Goal: Information Seeking & Learning: Learn about a topic

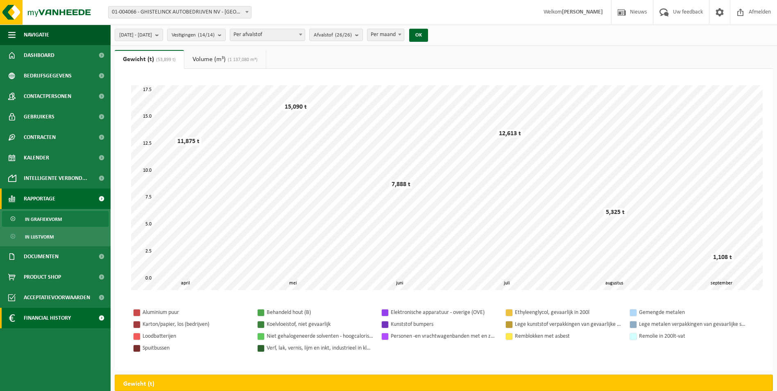
click at [48, 319] on span "Financial History" at bounding box center [47, 318] width 47 height 20
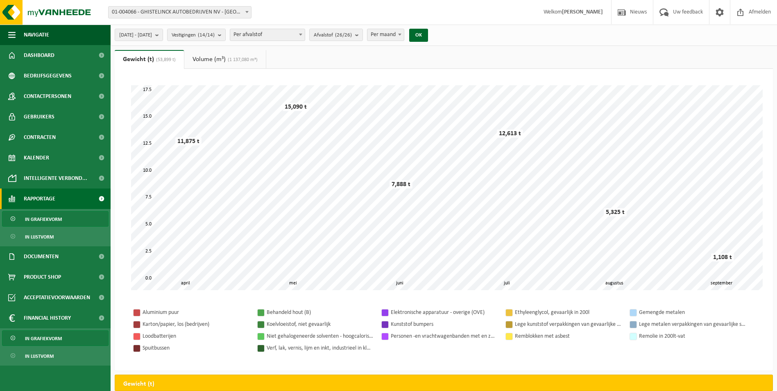
click at [33, 342] on span "In grafiekvorm" at bounding box center [43, 339] width 37 height 16
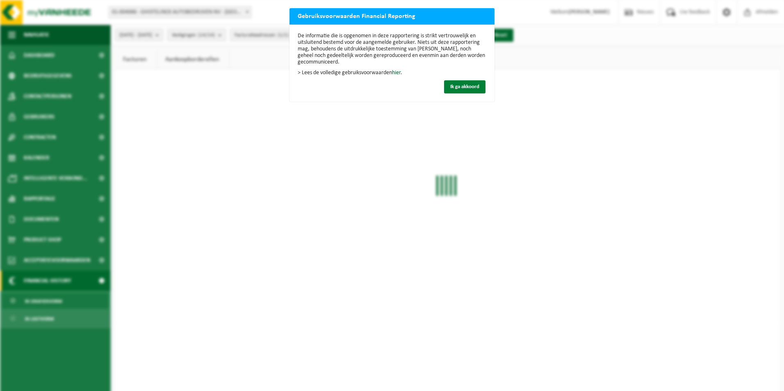
click at [461, 86] on span "Ik ga akkoord" at bounding box center [464, 86] width 29 height 5
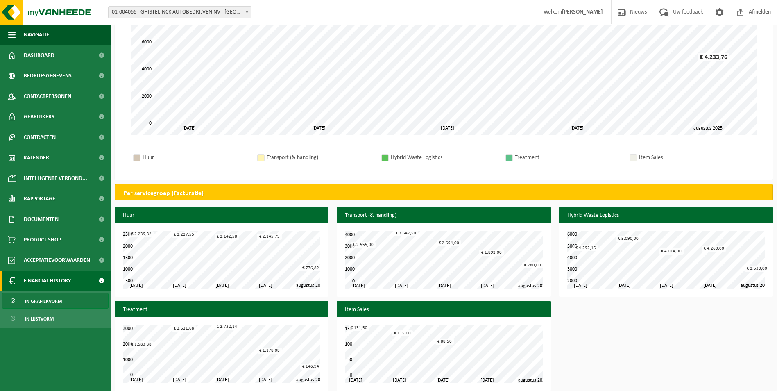
scroll to position [154, 0]
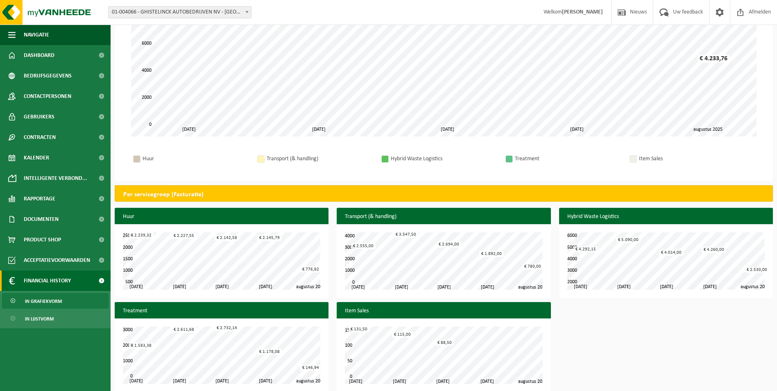
click at [353, 151] on div "Huur Transport (& handling) Hybrid Waste Logistics Treatment Item Sales" at bounding box center [444, 159] width 642 height 28
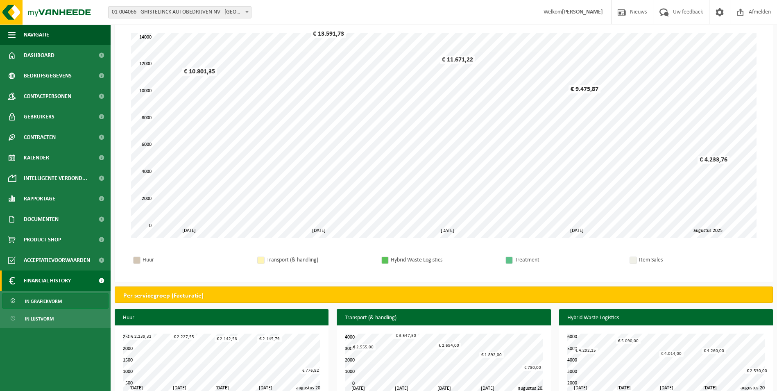
scroll to position [0, 0]
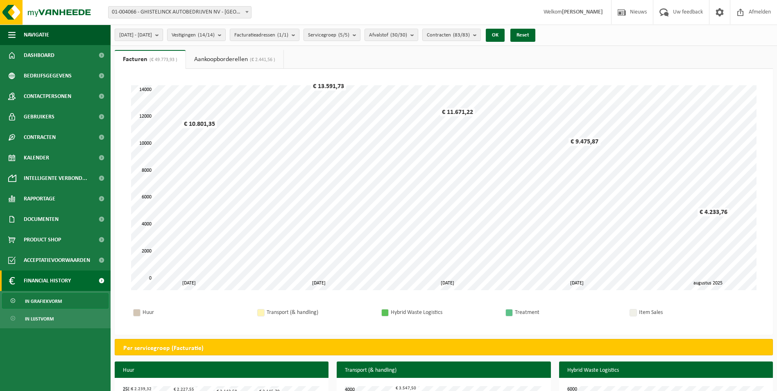
click at [163, 34] on b "submit" at bounding box center [158, 34] width 7 height 11
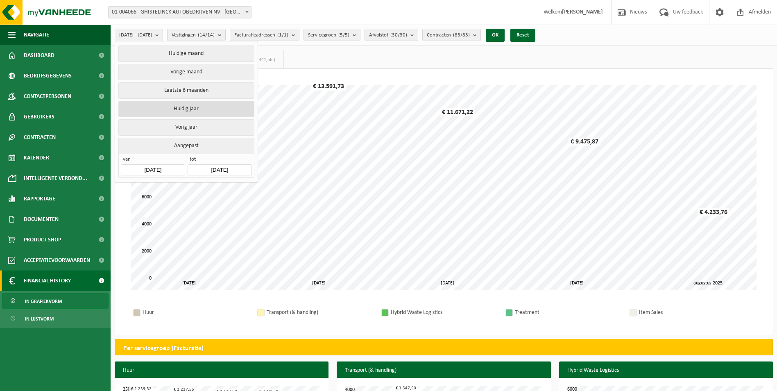
click at [189, 108] on button "Huidig jaar" at bounding box center [186, 109] width 136 height 16
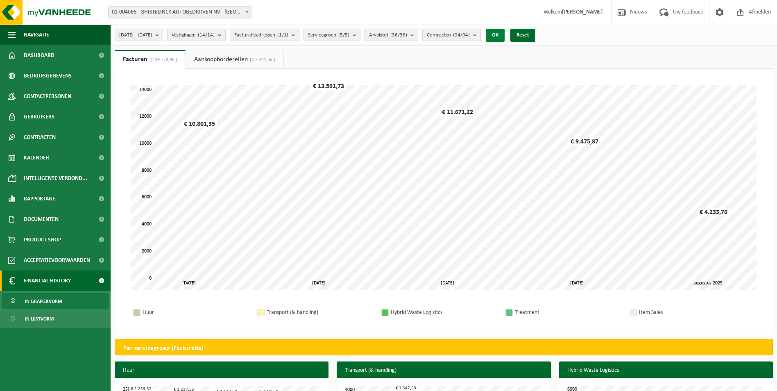
click at [505, 39] on button "OK" at bounding box center [495, 35] width 19 height 13
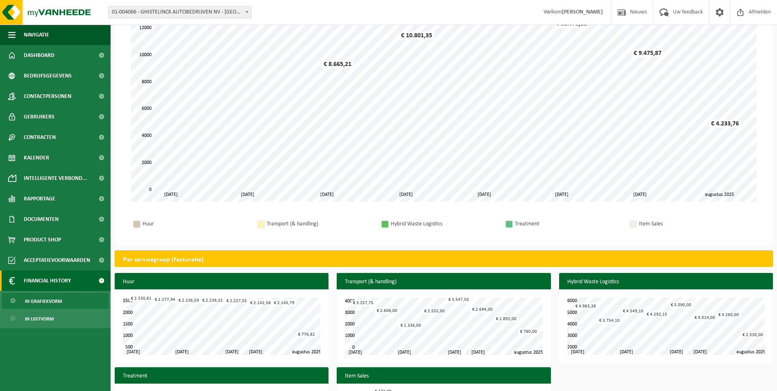
scroll to position [87, 0]
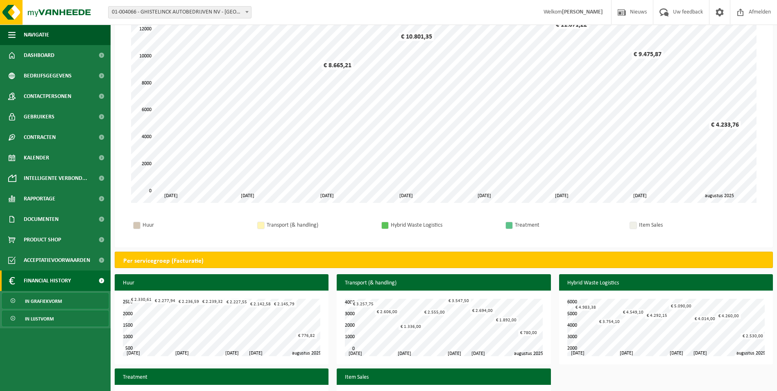
click at [50, 320] on span "In lijstvorm" at bounding box center [39, 319] width 29 height 16
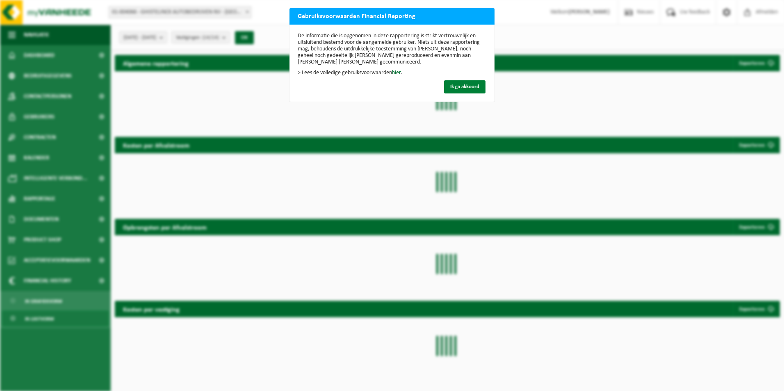
click at [462, 87] on span "Ik ga akkoord" at bounding box center [464, 86] width 29 height 5
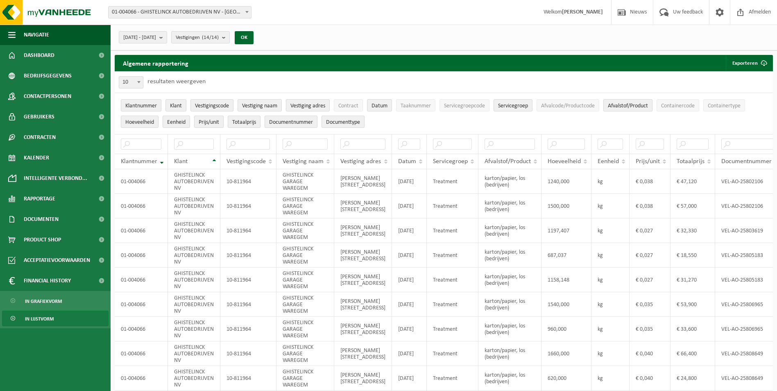
click at [637, 107] on span "Afvalstof/Product" at bounding box center [628, 106] width 40 height 6
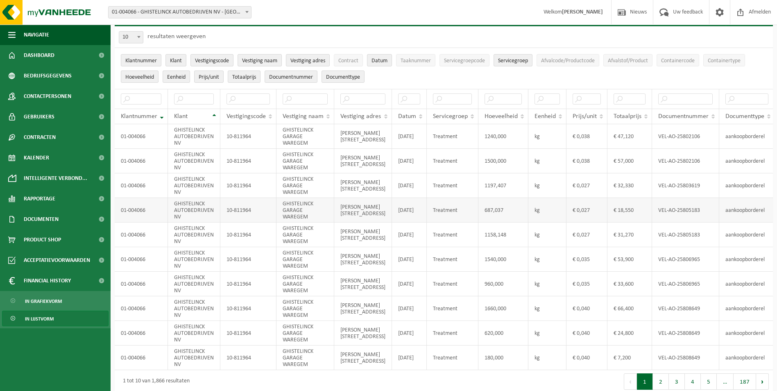
scroll to position [45, 0]
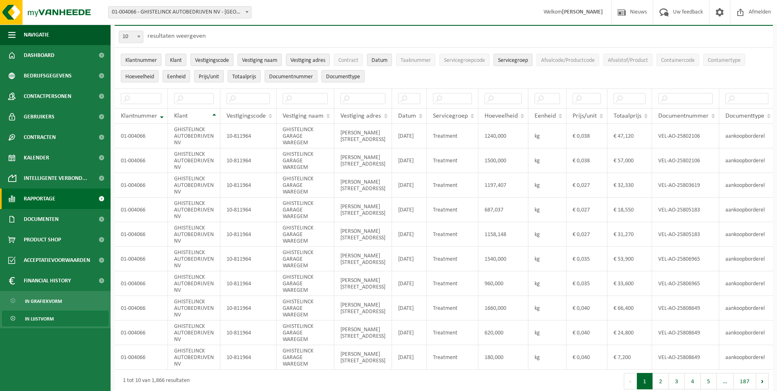
click at [36, 201] on span "Rapportage" at bounding box center [40, 199] width 32 height 20
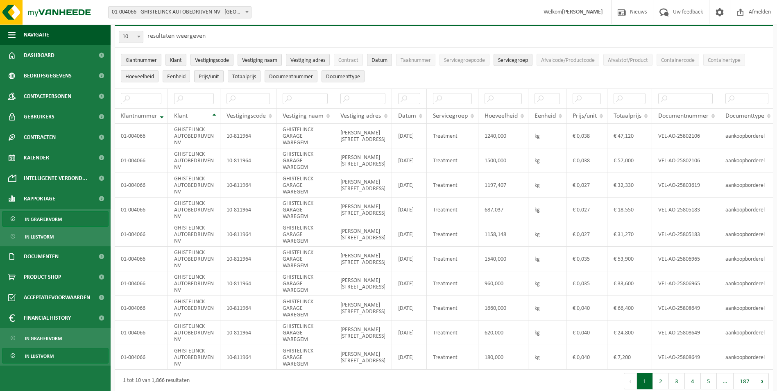
click at [47, 216] on span "In grafiekvorm" at bounding box center [43, 219] width 37 height 16
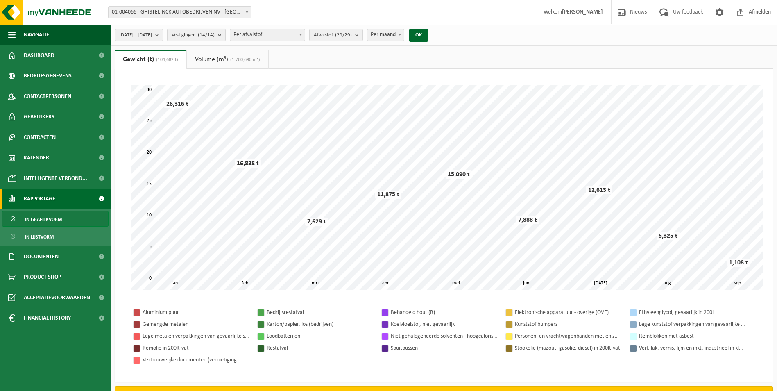
click at [225, 36] on b "submit" at bounding box center [221, 34] width 7 height 11
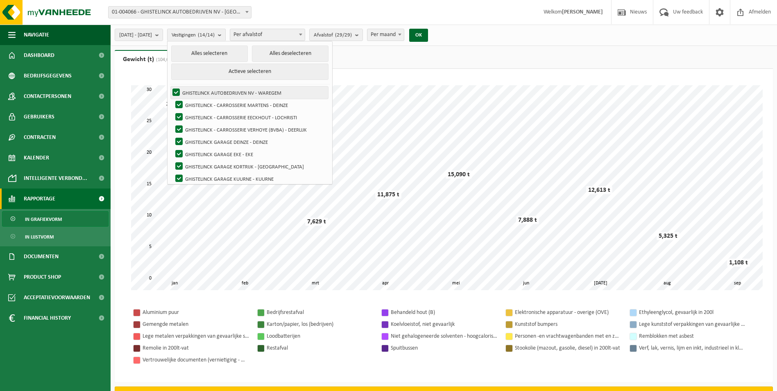
click at [199, 90] on label "GHISTELINCK AUTOBEDRIJVEN NV - WAREGEM" at bounding box center [249, 92] width 157 height 12
click at [170, 86] on input "GHISTELINCK AUTOBEDRIJVEN NV - WAREGEM" at bounding box center [169, 86] width 0 height 0
checkbox input "false"
click at [293, 56] on button "Alles deselecteren" at bounding box center [290, 53] width 77 height 16
checkbox input "false"
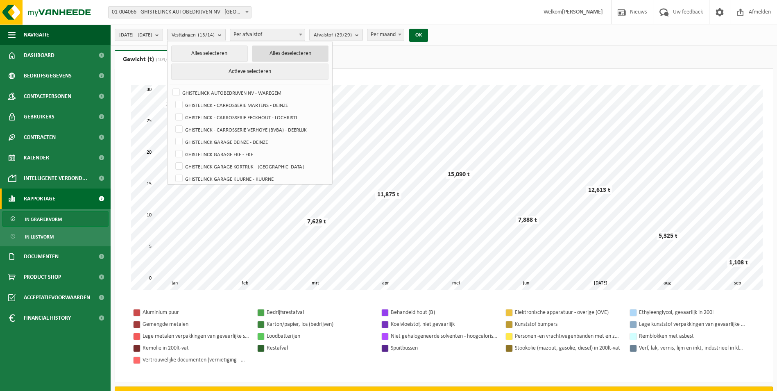
checkbox input "false"
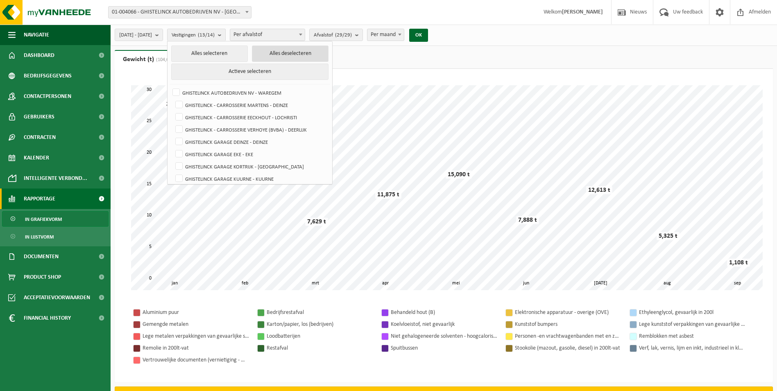
checkbox input "false"
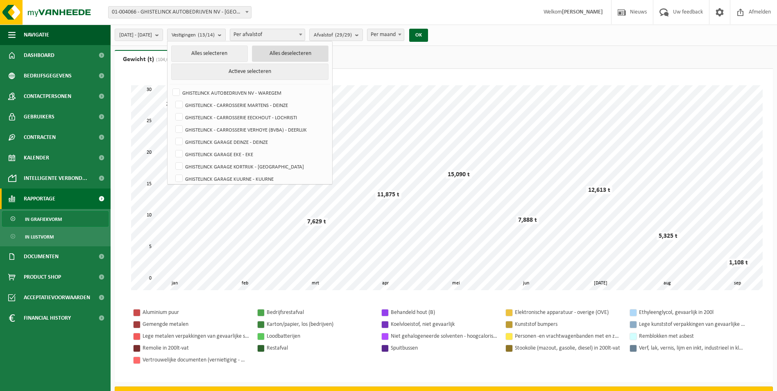
checkbox input "false"
click at [200, 117] on label "GHISTELINCK - CARROSSERIE EECKHOUT - LOCHRISTI" at bounding box center [251, 117] width 154 height 12
click at [173, 111] on input "GHISTELINCK - CARROSSERIE EECKHOUT - LOCHRISTI" at bounding box center [172, 111] width 0 height 0
click at [425, 30] on button "OK" at bounding box center [416, 35] width 19 height 13
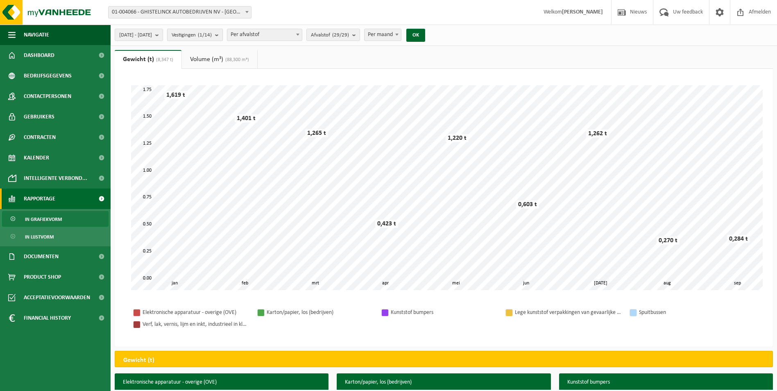
click at [223, 35] on button "Vestigingen (1/14)" at bounding box center [195, 35] width 56 height 12
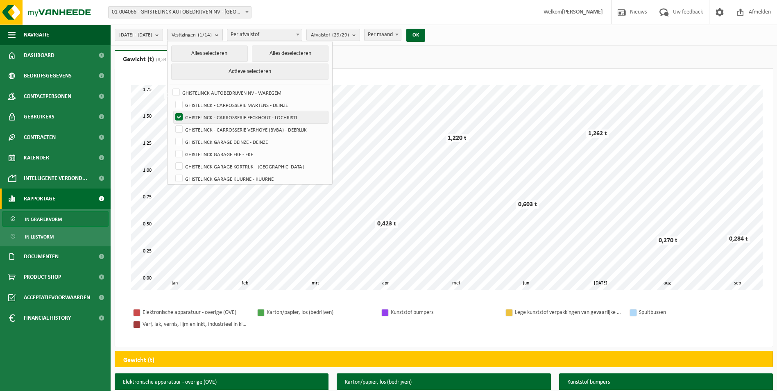
click at [200, 115] on label "GHISTELINCK - CARROSSERIE EECKHOUT - LOCHRISTI" at bounding box center [251, 117] width 154 height 12
click at [173, 111] on input "GHISTELINCK - CARROSSERIE EECKHOUT - LOCHRISTI" at bounding box center [172, 111] width 0 height 0
checkbox input "false"
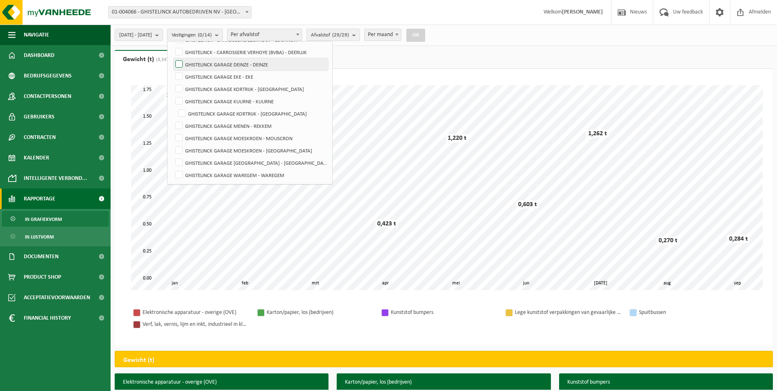
scroll to position [77, 0]
click at [200, 175] on label "GHISTELINCK GARAGE WAREGEM - WAREGEM" at bounding box center [251, 175] width 154 height 12
click at [173, 169] on input "GHISTELINCK GARAGE WAREGEM - WAREGEM" at bounding box center [172, 169] width 0 height 0
click at [425, 34] on button "OK" at bounding box center [416, 35] width 19 height 13
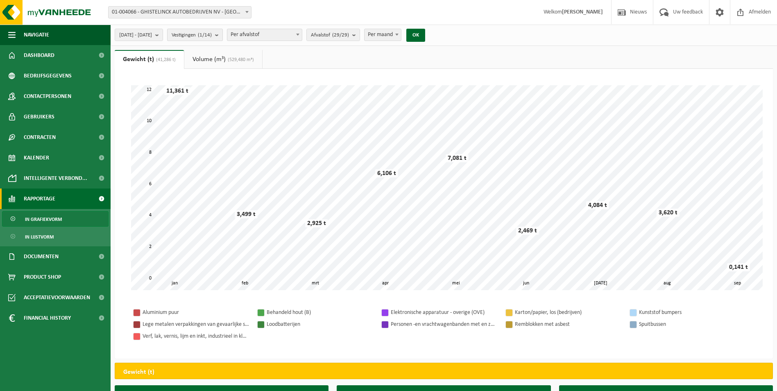
click at [223, 37] on button "Vestigingen (1/14)" at bounding box center [195, 35] width 56 height 12
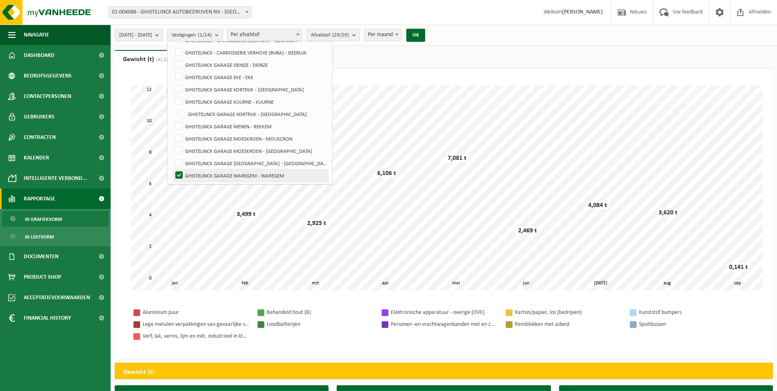
click at [199, 172] on label "GHISTELINCK GARAGE WAREGEM - WAREGEM" at bounding box center [251, 175] width 154 height 12
click at [173, 169] on input "GHISTELINCK GARAGE WAREGEM - WAREGEM" at bounding box center [172, 169] width 0 height 0
checkbox input "false"
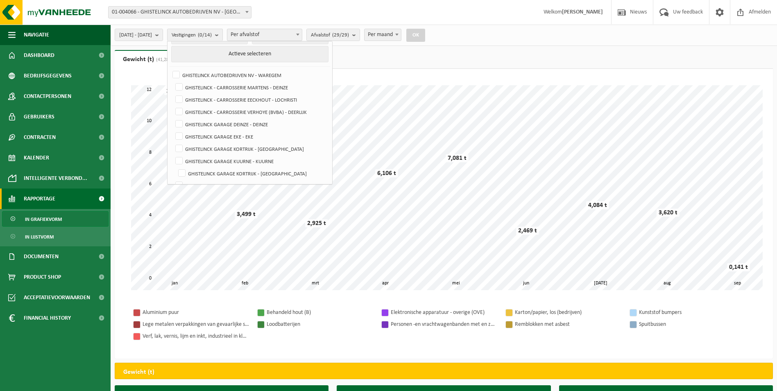
scroll to position [17, 0]
click at [202, 101] on label "GHISTELINCK - CARROSSERIE EECKHOUT - LOCHRISTI" at bounding box center [251, 100] width 154 height 12
click at [173, 94] on input "GHISTELINCK - CARROSSERIE EECKHOUT - LOCHRISTI" at bounding box center [172, 93] width 0 height 0
checkbox input "true"
click at [425, 33] on button "OK" at bounding box center [416, 35] width 19 height 13
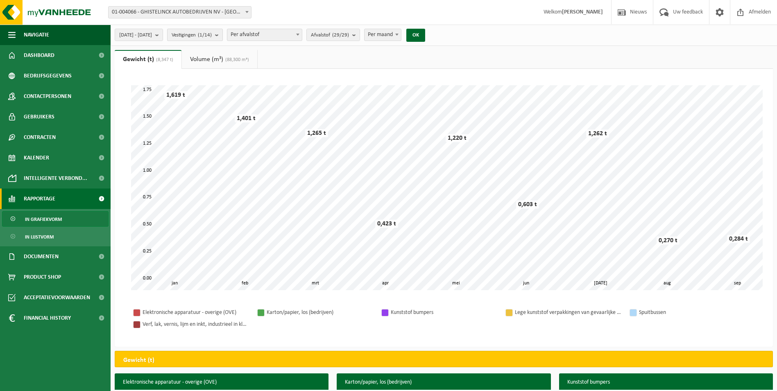
click at [212, 36] on count "(1/14)" at bounding box center [205, 34] width 14 height 5
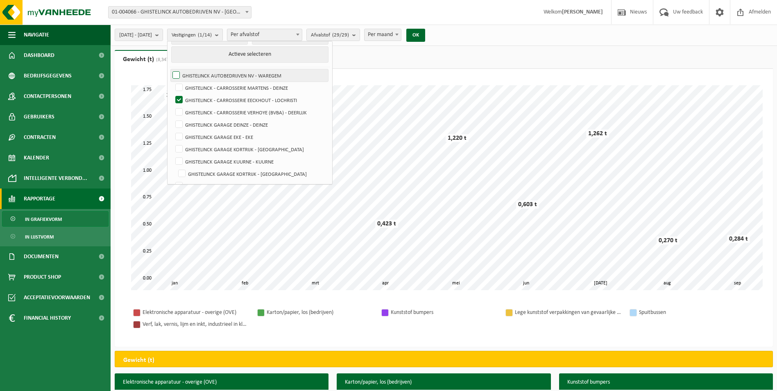
click at [200, 73] on label "GHISTELINCK AUTOBEDRIJVEN NV - WAREGEM" at bounding box center [249, 75] width 157 height 12
click at [170, 69] on input "GHISTELINCK AUTOBEDRIJVEN NV - WAREGEM" at bounding box center [169, 69] width 0 height 0
checkbox input "true"
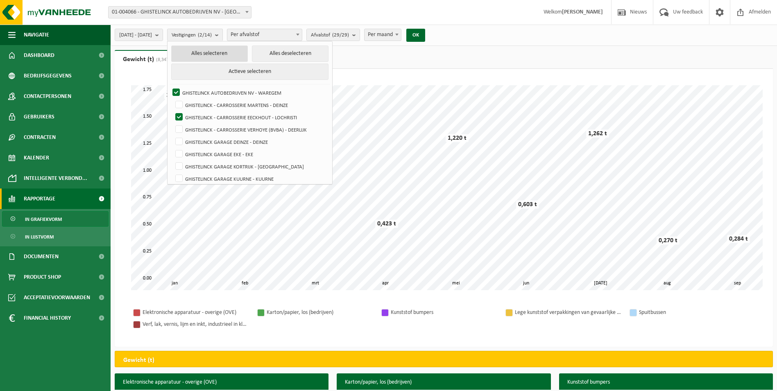
click at [230, 55] on button "Alles selecteren" at bounding box center [209, 53] width 77 height 16
checkbox input "true"
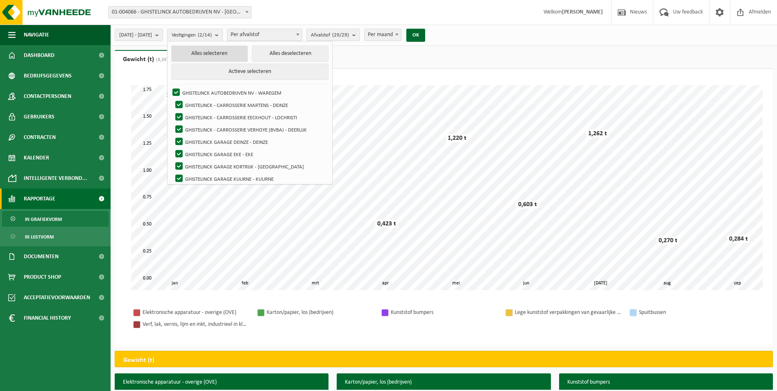
checkbox input "true"
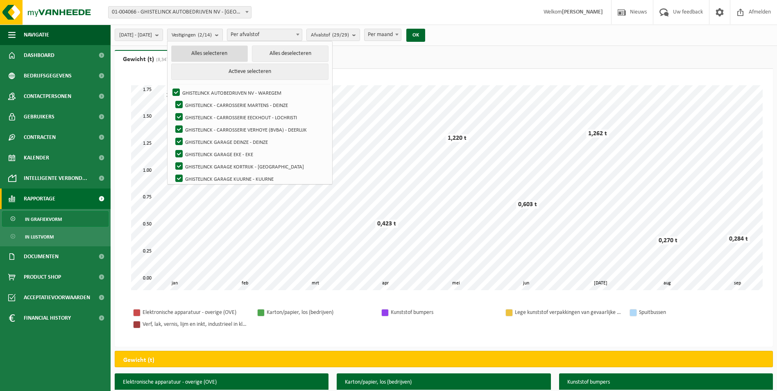
checkbox input "true"
click at [428, 38] on button "OK" at bounding box center [418, 35] width 19 height 13
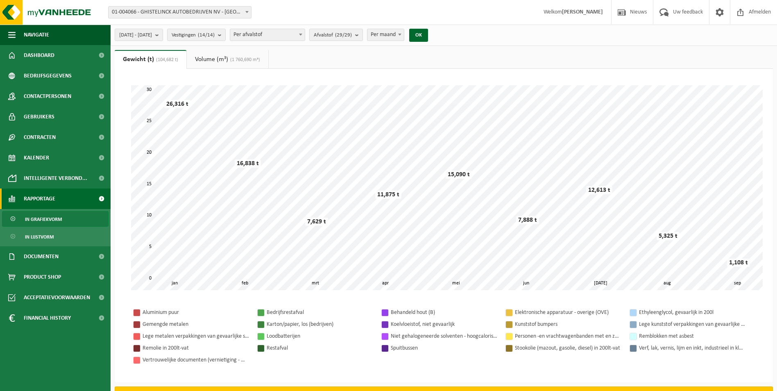
click at [305, 36] on span "Per afvalstof" at bounding box center [267, 34] width 75 height 11
click at [348, 36] on span "Afvalstof (29/29)" at bounding box center [333, 35] width 38 height 12
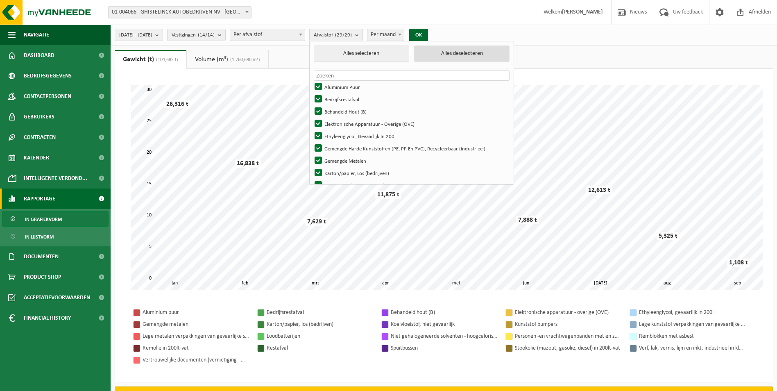
click at [459, 54] on button "Alles deselecteren" at bounding box center [461, 53] width 95 height 16
checkbox input "false"
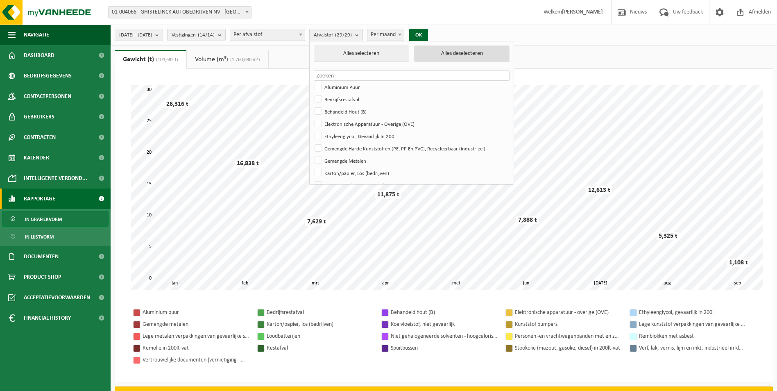
checkbox input "false"
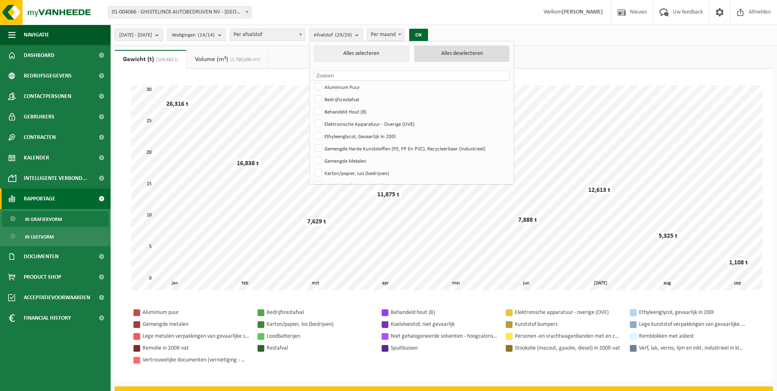
checkbox input "false"
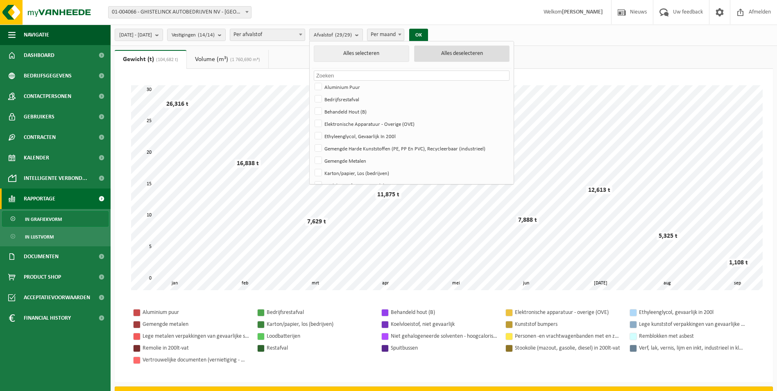
checkbox input "false"
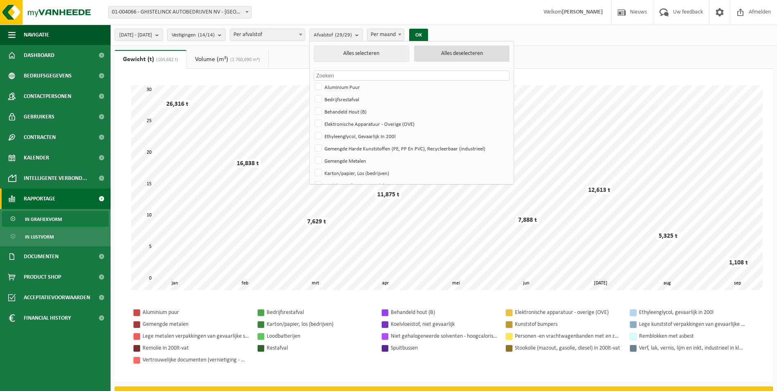
checkbox input "false"
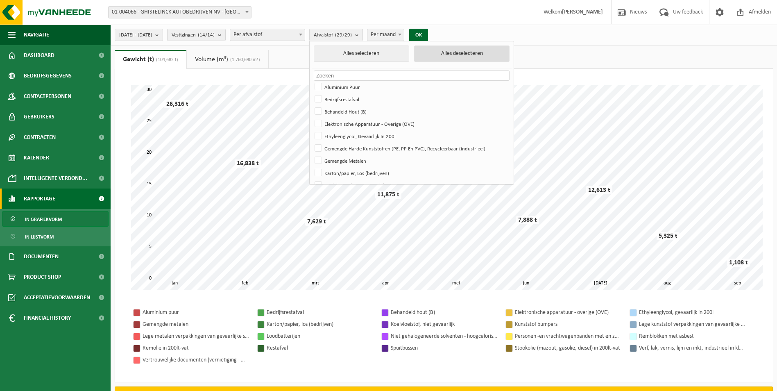
checkbox input "false"
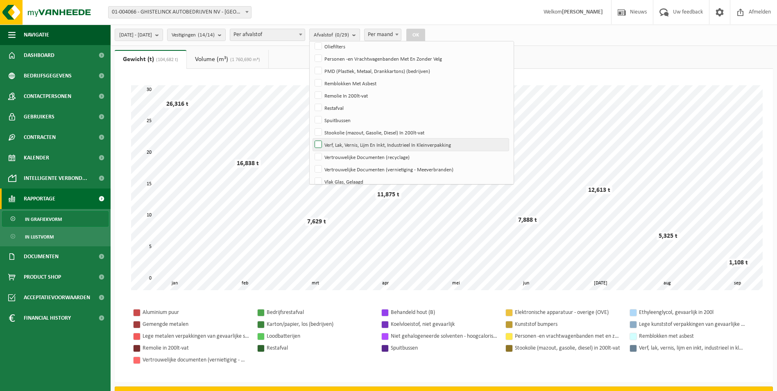
scroll to position [225, 0]
click at [341, 57] on label "Personen -en Vrachtwagenbanden Met En Zonder Velg" at bounding box center [411, 59] width 196 height 12
click at [312, 53] on input "Personen -en Vrachtwagenbanden Met En Zonder Velg" at bounding box center [311, 52] width 0 height 0
checkbox input "true"
click at [425, 33] on button "OK" at bounding box center [416, 35] width 19 height 13
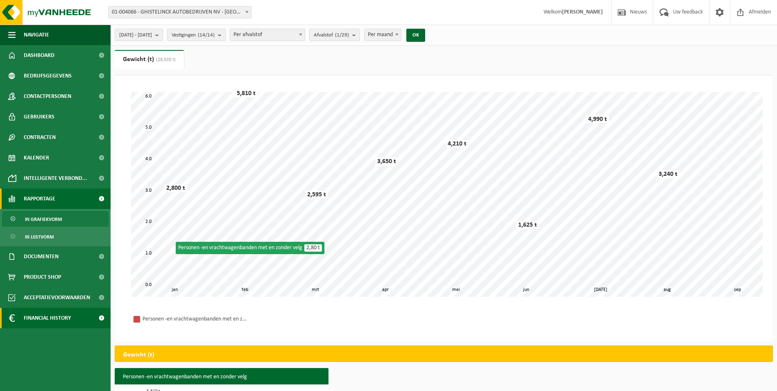
click at [36, 316] on span "Financial History" at bounding box center [47, 318] width 47 height 20
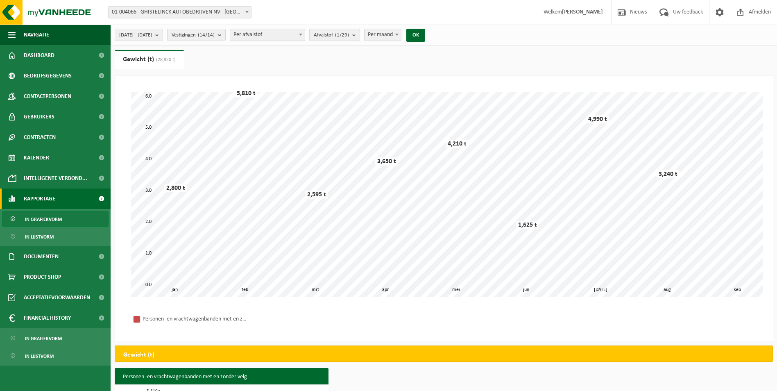
click at [349, 38] on count "(1/29)" at bounding box center [342, 34] width 14 height 5
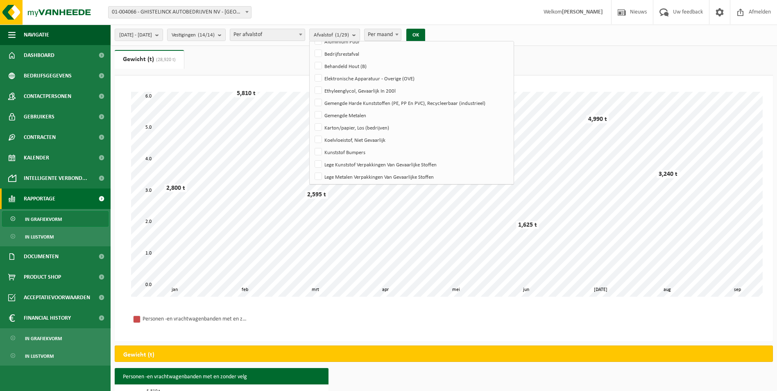
scroll to position [0, 0]
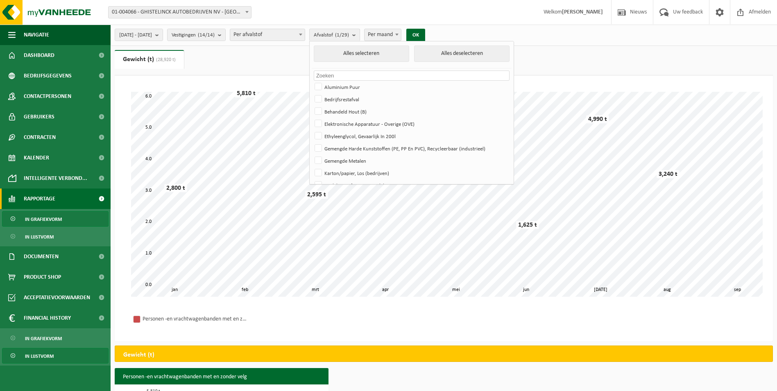
click at [41, 360] on span "In lijstvorm" at bounding box center [39, 356] width 29 height 16
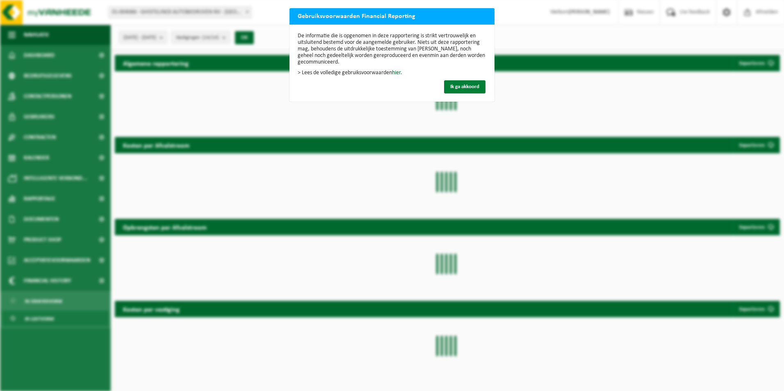
click at [457, 88] on span "Ik ga akkoord" at bounding box center [464, 86] width 29 height 5
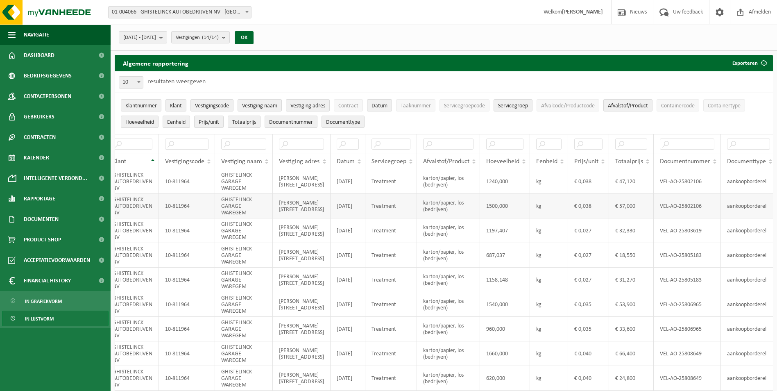
scroll to position [0, 61]
click at [51, 205] on span "Rapportage" at bounding box center [40, 199] width 32 height 20
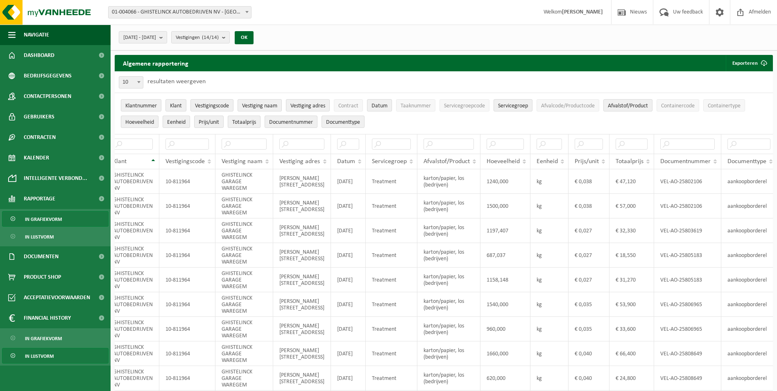
click at [51, 222] on span "In grafiekvorm" at bounding box center [43, 219] width 37 height 16
